Goal: Task Accomplishment & Management: Manage account settings

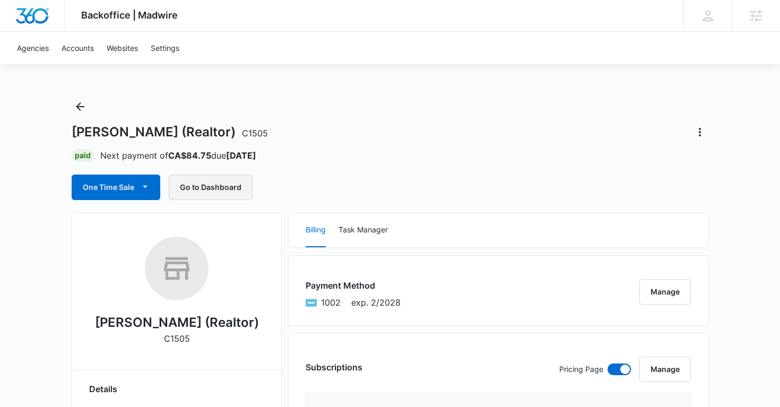
click at [218, 188] on button "Go to Dashboard" at bounding box center [211, 187] width 84 height 25
copy span "C1505"
drag, startPoint x: 247, startPoint y: 133, endPoint x: 218, endPoint y: 133, distance: 29.2
click at [218, 133] on div "Moska Sharif (Realtor) C1505" at bounding box center [390, 132] width 637 height 17
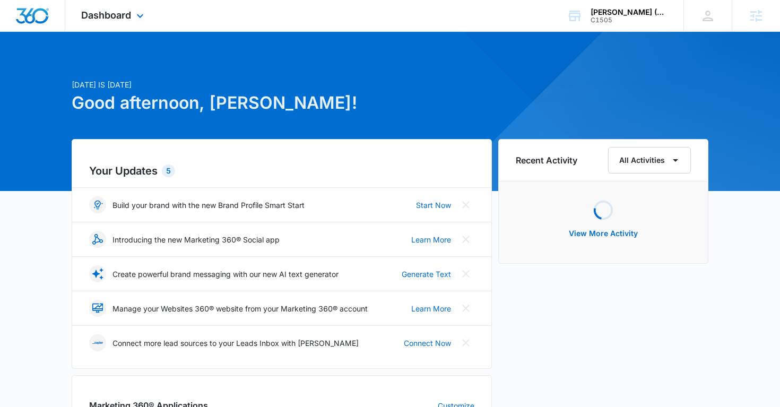
click at [124, 8] on div "Dashboard Apps Reputation Forms CRM Email Social Payments Content Ads Intellige…" at bounding box center [113, 15] width 97 height 31
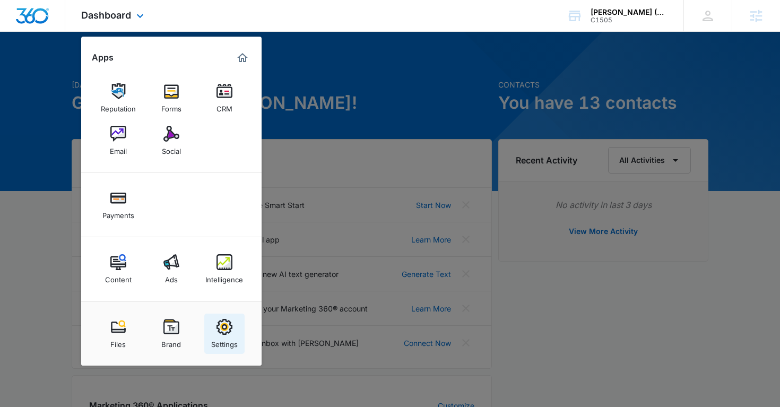
click at [215, 330] on link "Settings" at bounding box center [224, 334] width 40 height 40
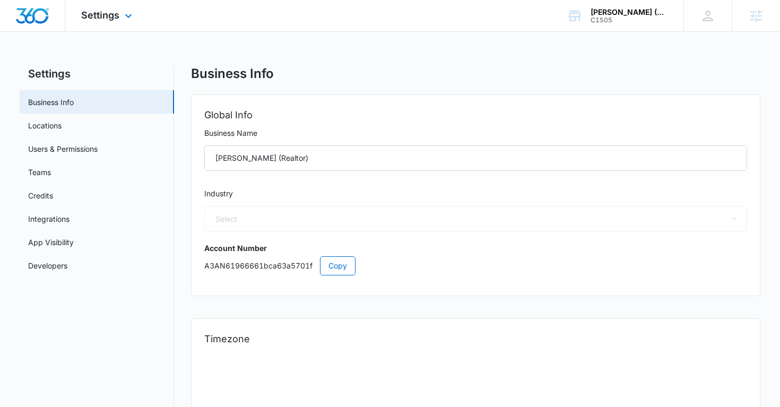
select select "35"
select select "US"
select select "America/Denver"
click at [98, 145] on link "Users & Permissions" at bounding box center [63, 148] width 70 height 11
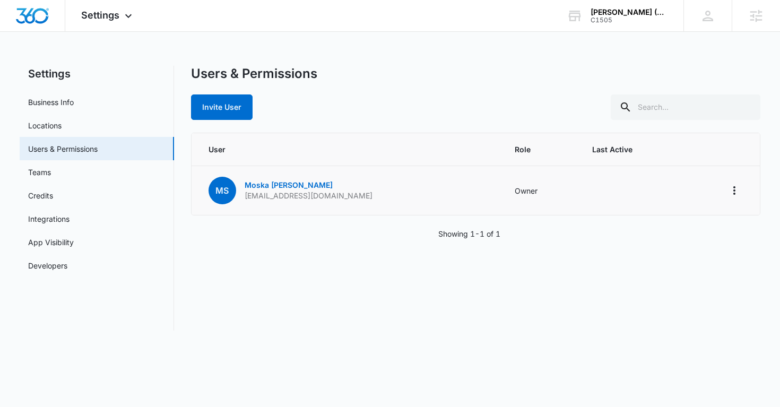
click at [285, 195] on p "moska.sharif23@gmail.com" at bounding box center [309, 196] width 128 height 11
copy p "moska.sharif23@gmail.com"
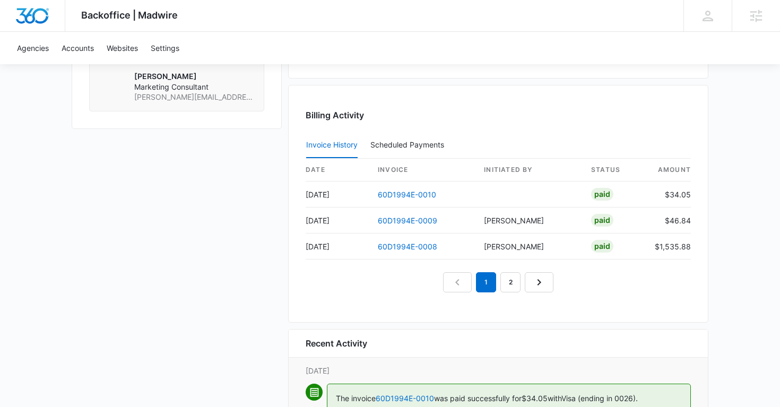
scroll to position [1053, 0]
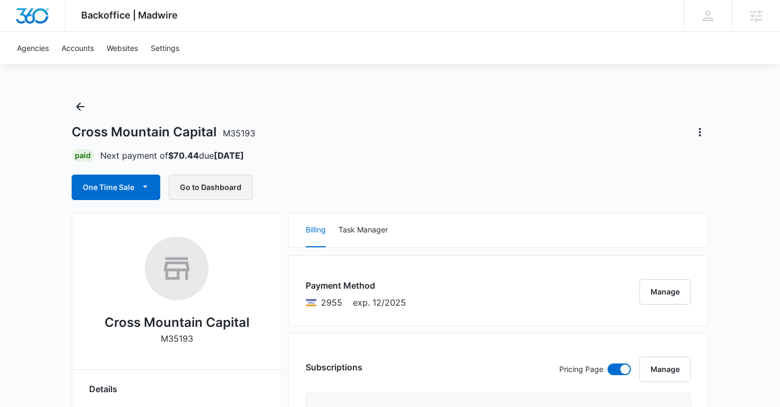
click at [216, 186] on button "Go to Dashboard" at bounding box center [211, 187] width 84 height 25
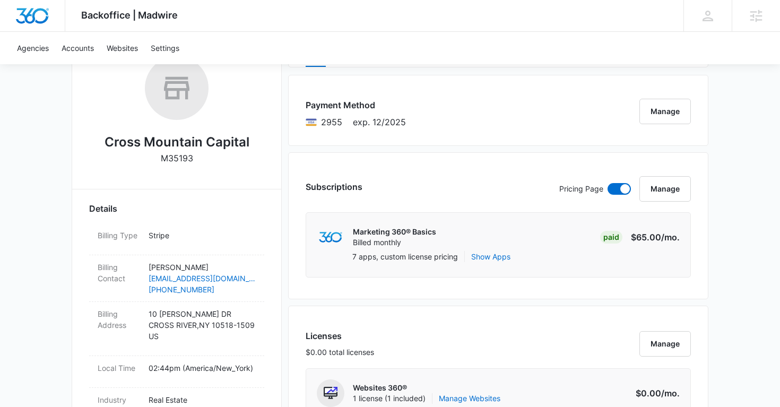
scroll to position [183, 0]
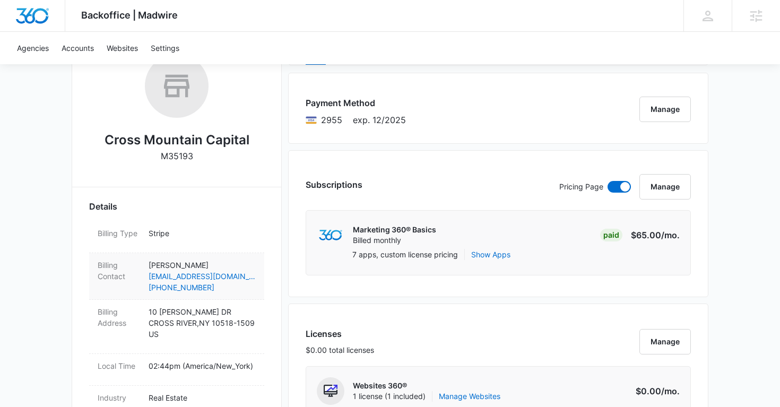
click at [247, 261] on p "Michael Gilman" at bounding box center [202, 265] width 107 height 11
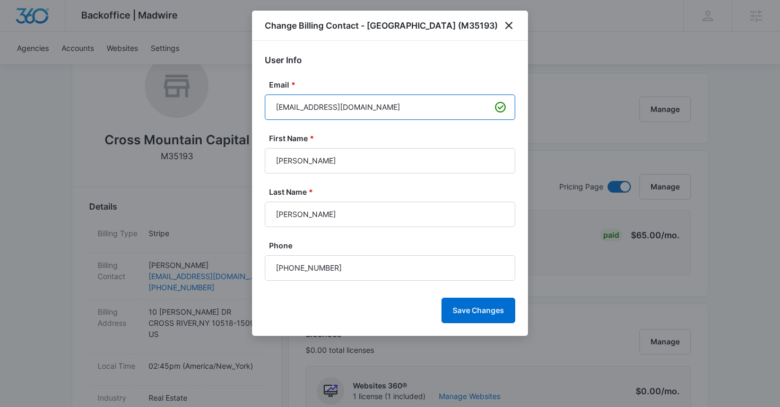
click at [332, 119] on input "accounting@msaresidential.com" at bounding box center [390, 106] width 251 height 25
click at [509, 32] on icon "close" at bounding box center [509, 25] width 13 height 13
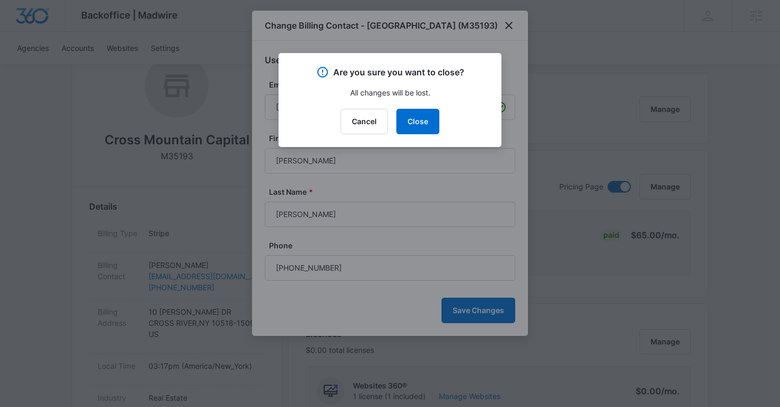
click at [426, 137] on div "Are you sure you want to close? All changes will be lost. Cancel Close" at bounding box center [390, 100] width 223 height 94
click at [418, 121] on button "Close" at bounding box center [418, 121] width 43 height 25
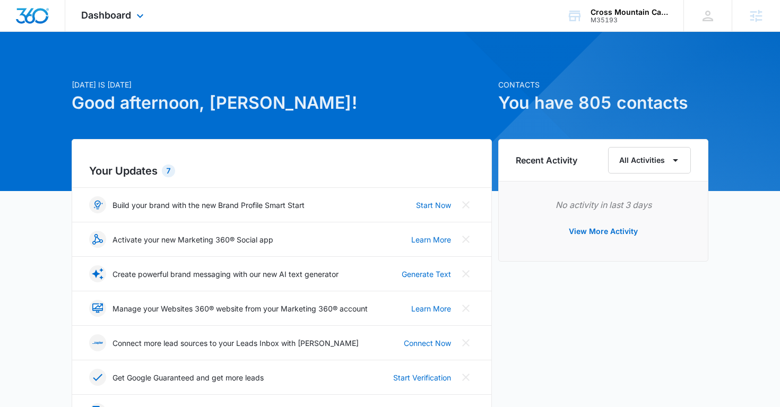
click at [125, 9] on div "Dashboard Apps Reputation Websites Forms CRM Email Social Payments POS Content …" at bounding box center [113, 15] width 97 height 31
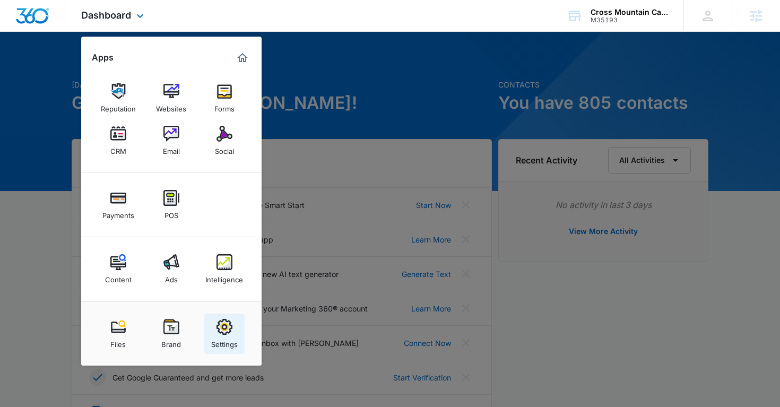
click at [227, 326] on img at bounding box center [225, 327] width 16 height 16
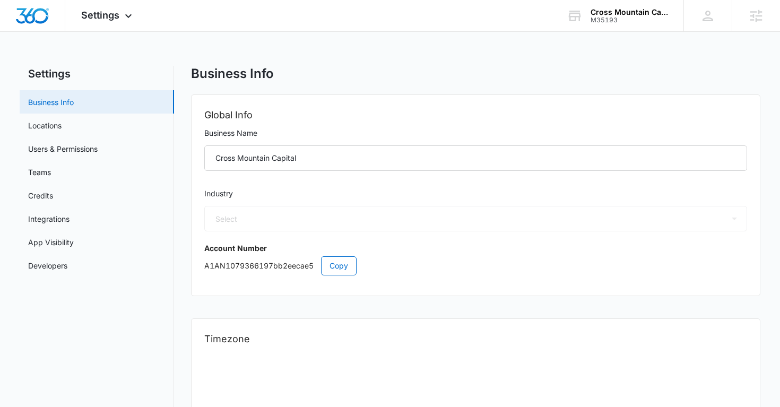
select select "35"
select select "US"
select select "America/New_York"
click at [83, 148] on link "Users & Permissions" at bounding box center [63, 148] width 70 height 11
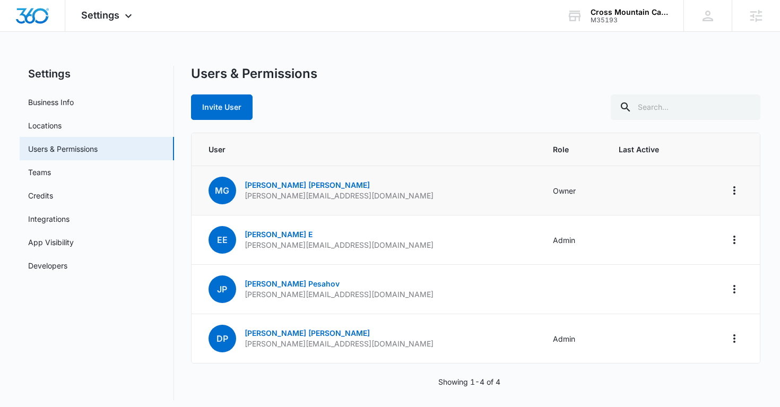
click at [350, 195] on p "[PERSON_NAME][EMAIL_ADDRESS][DOMAIN_NAME]" at bounding box center [339, 196] width 189 height 11
copy p "[PERSON_NAME][EMAIL_ADDRESS][DOMAIN_NAME]"
click at [350, 195] on p "[PERSON_NAME][EMAIL_ADDRESS][DOMAIN_NAME]" at bounding box center [339, 196] width 189 height 11
click at [334, 192] on p "mike@crossmountaincapital.com" at bounding box center [339, 196] width 189 height 11
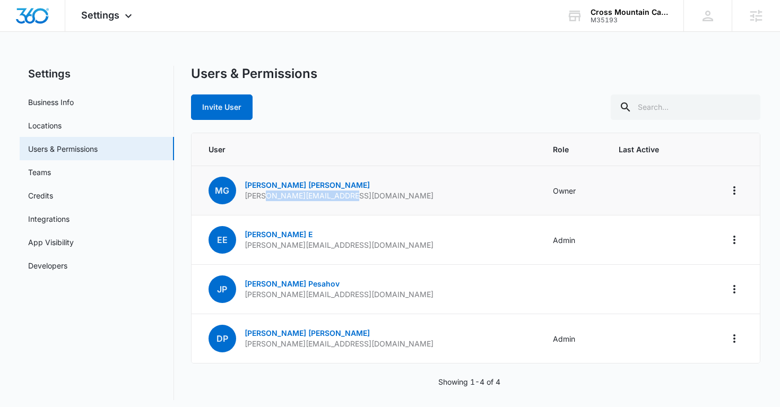
click at [334, 192] on p "mike@crossmountaincapital.com" at bounding box center [339, 196] width 189 height 11
copy p "mike@crossmountaincapital.com"
